Goal: Check status: Check status

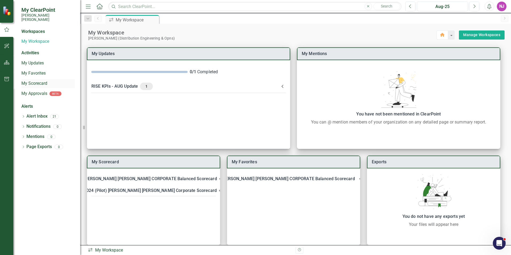
click at [33, 81] on link "My Scorecard" at bounding box center [48, 84] width 54 height 6
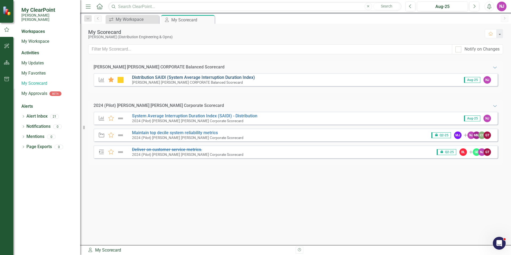
click at [162, 78] on link "Distribution SAIDI (System Average Interruption Duration Index)" at bounding box center [193, 77] width 123 height 5
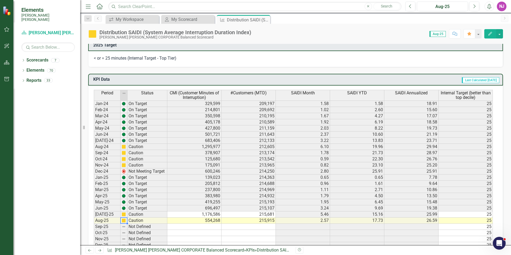
scroll to position [348, 0]
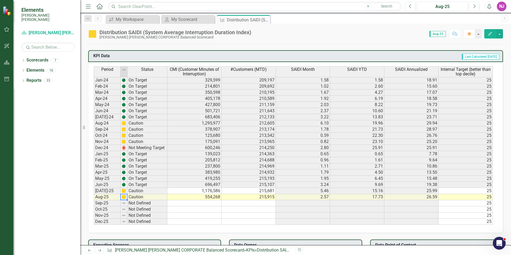
click at [124, 198] on img at bounding box center [124, 197] width 4 height 4
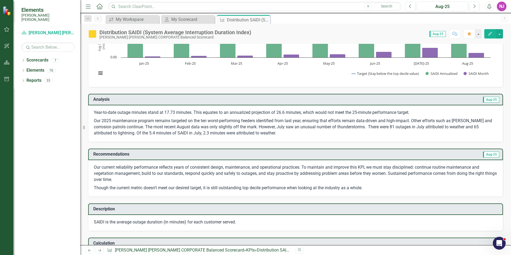
scroll to position [0, 0]
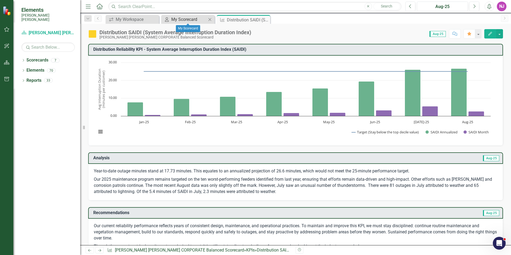
click at [185, 19] on div "My Scorecard" at bounding box center [188, 19] width 35 height 7
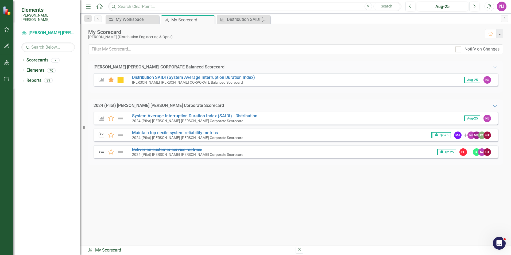
click at [103, 81] on icon "KPI" at bounding box center [101, 79] width 7 height 5
click at [495, 67] on icon "Expanded" at bounding box center [495, 67] width 5 height 4
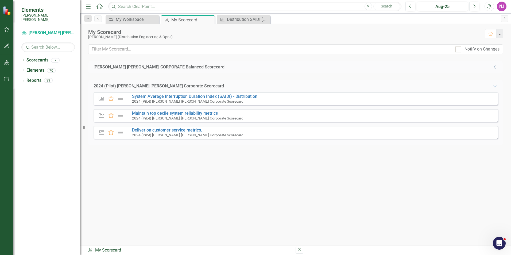
click at [495, 67] on icon "Collapse" at bounding box center [495, 67] width 5 height 4
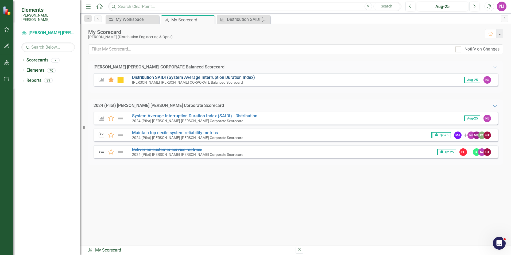
click at [150, 77] on link "Distribution SAIDI (System Average Interruption Duration Index)" at bounding box center [193, 77] width 123 height 5
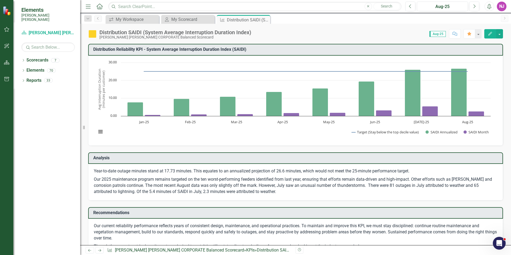
click at [150, 77] on rect "Interactive chart" at bounding box center [294, 100] width 400 height 80
drag, startPoint x: 97, startPoint y: 34, endPoint x: 94, endPoint y: 34, distance: 2.9
click at [97, 34] on div "Distribution SAIDI (System Average Interruption Duration Index) [PERSON_NAME] […" at bounding box center [171, 34] width 166 height 10
click at [93, 34] on img at bounding box center [92, 34] width 9 height 9
click at [22, 59] on icon "Dropdown" at bounding box center [23, 60] width 4 height 3
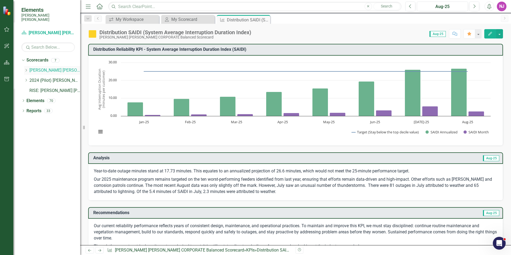
click at [52, 67] on link "[PERSON_NAME] [PERSON_NAME] CORPORATE Balanced Scorecard" at bounding box center [54, 70] width 51 height 6
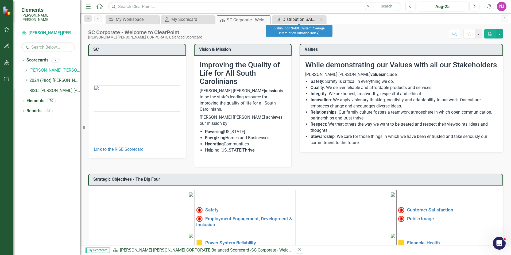
click at [297, 19] on div "Distribution SAIDI (System Average Interruption Duration Index)" at bounding box center [300, 19] width 35 height 7
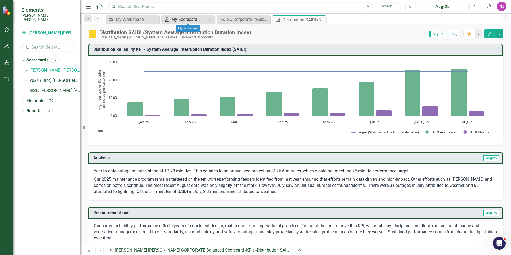
click at [190, 19] on div "My Scorecard" at bounding box center [188, 19] width 35 height 7
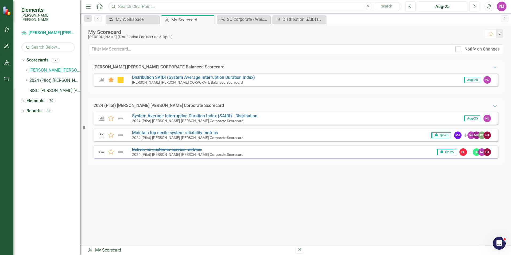
click at [102, 79] on icon "KPI" at bounding box center [101, 79] width 7 height 5
click at [110, 80] on icon at bounding box center [111, 79] width 6 height 5
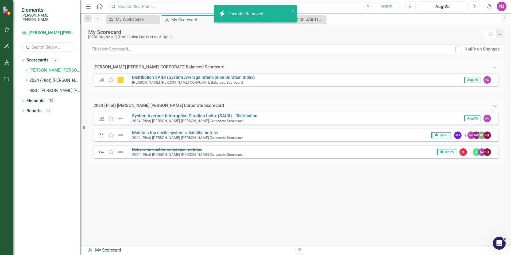
click at [122, 79] on img at bounding box center [120, 80] width 7 height 6
click at [112, 81] on icon at bounding box center [111, 79] width 6 height 5
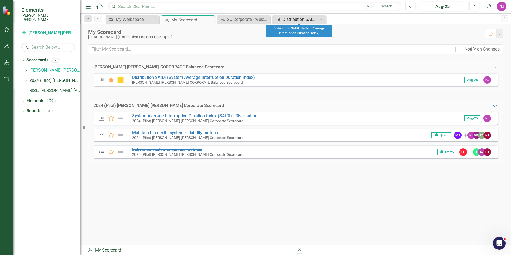
click at [295, 19] on div "Distribution SAIDI (System Average Interruption Duration Index)" at bounding box center [300, 19] width 35 height 7
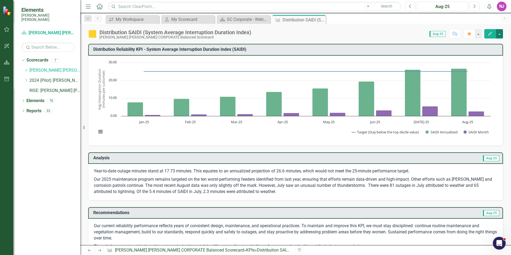
click at [501, 32] on button "button" at bounding box center [500, 33] width 7 height 9
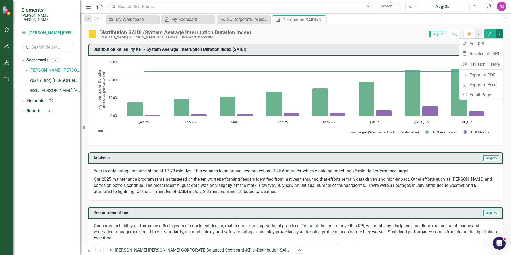
click at [157, 138] on rect "Interactive chart" at bounding box center [294, 100] width 400 height 80
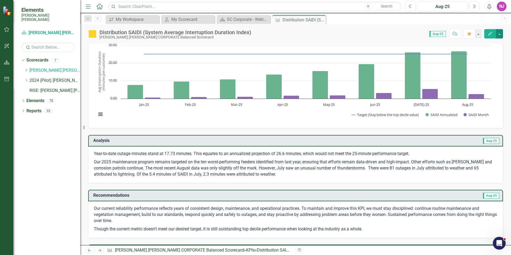
scroll to position [27, 0]
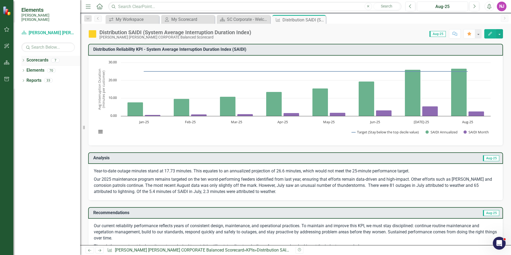
click at [23, 59] on icon "Dropdown" at bounding box center [23, 60] width 4 height 3
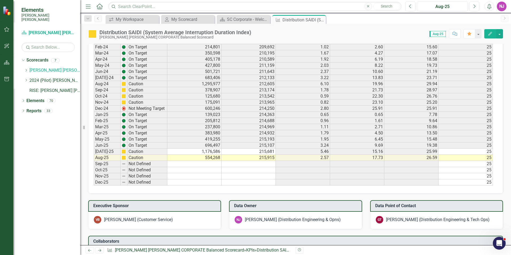
scroll to position [401, 0]
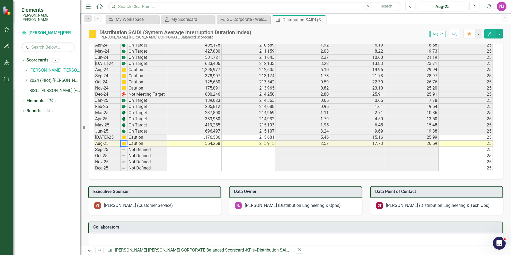
click at [125, 137] on img at bounding box center [124, 137] width 4 height 4
click at [123, 141] on td at bounding box center [124, 144] width 7 height 6
click at [94, 159] on div "Period Status CMI (Customer Minutes of Interruption) #Customers (MTD) SAIDI Mon…" at bounding box center [94, 92] width 0 height 159
click at [124, 144] on img at bounding box center [124, 144] width 4 height 4
click at [125, 139] on img at bounding box center [124, 137] width 4 height 4
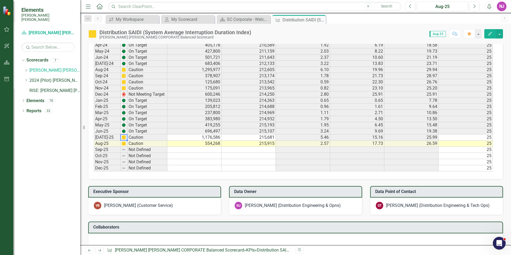
click at [124, 143] on img at bounding box center [124, 144] width 4 height 4
click at [125, 140] on div at bounding box center [123, 140] width 7 height 1
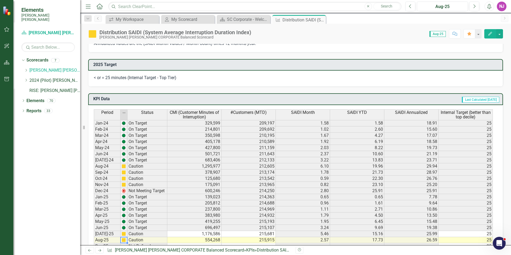
scroll to position [316, 0]
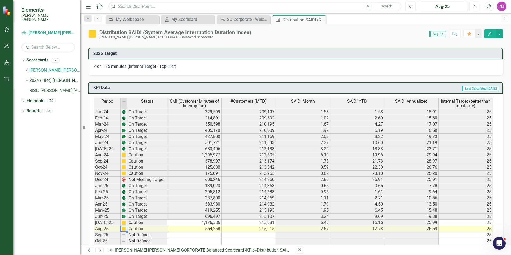
click at [462, 89] on span "Last Calculated [DATE]" at bounding box center [480, 89] width 37 height 6
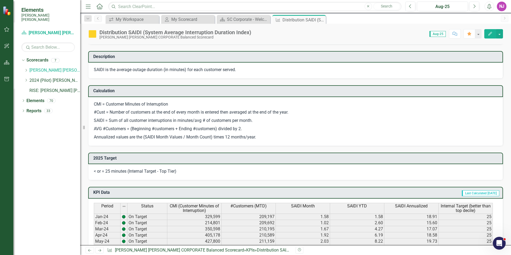
scroll to position [155, 0]
